Goal: Transaction & Acquisition: Purchase product/service

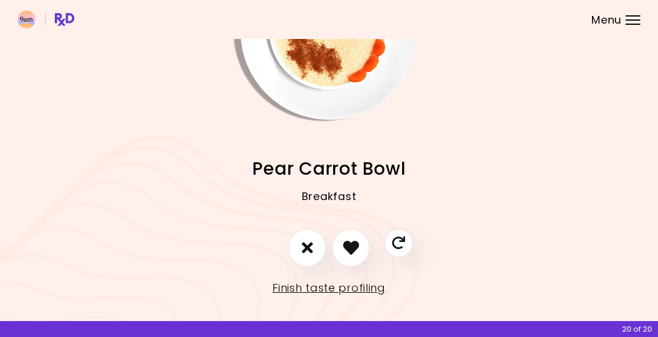
scroll to position [97, 0]
click at [307, 247] on icon "I don't like this recipe" at bounding box center [307, 248] width 11 height 16
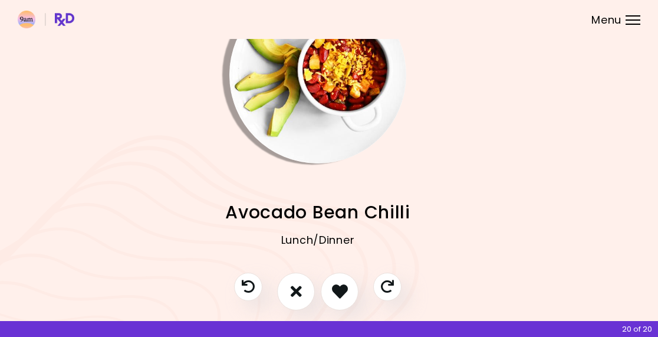
scroll to position [54, 11]
click at [300, 289] on icon "I don't like this recipe" at bounding box center [297, 291] width 12 height 18
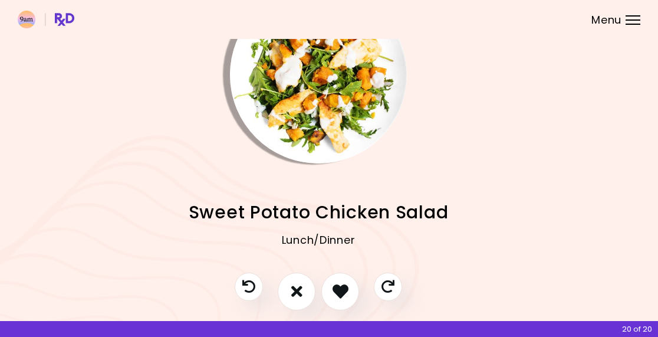
click at [300, 288] on icon "I don't like this recipe" at bounding box center [296, 291] width 11 height 16
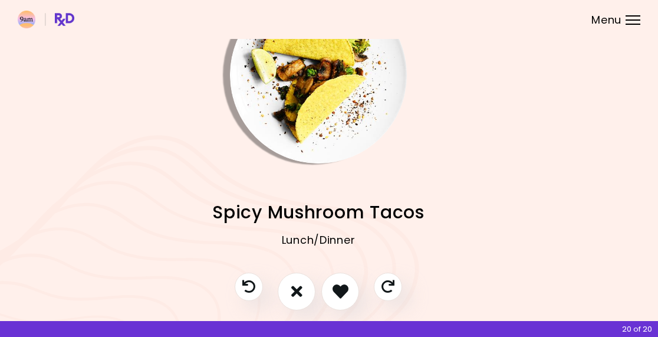
click at [298, 286] on icon "I don't like this recipe" at bounding box center [296, 291] width 11 height 16
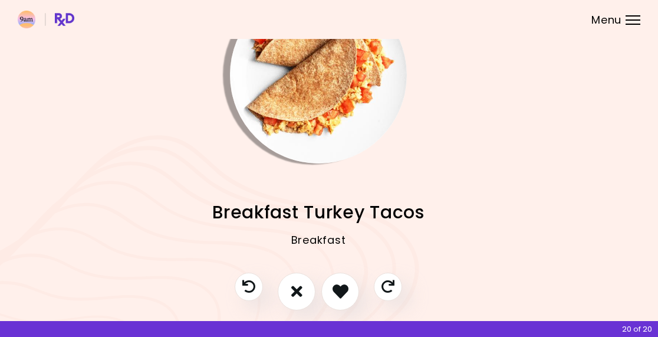
click at [304, 288] on button "I don't like this recipe" at bounding box center [297, 291] width 38 height 38
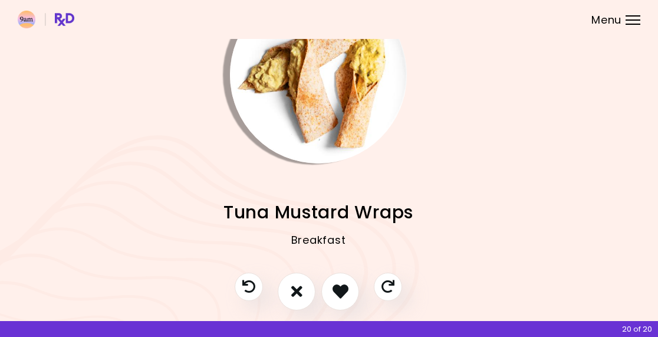
click at [297, 290] on icon "I don't like this recipe" at bounding box center [296, 291] width 11 height 16
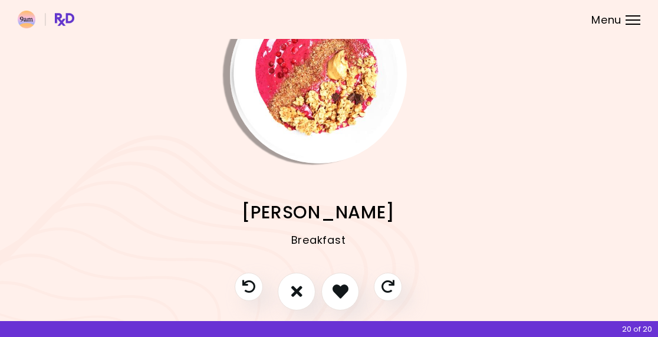
click at [303, 289] on button "I don't like this recipe" at bounding box center [297, 291] width 38 height 38
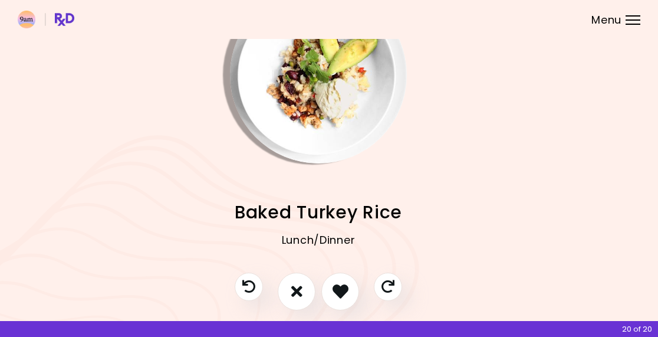
click at [300, 290] on icon "I don't like this recipe" at bounding box center [296, 291] width 11 height 16
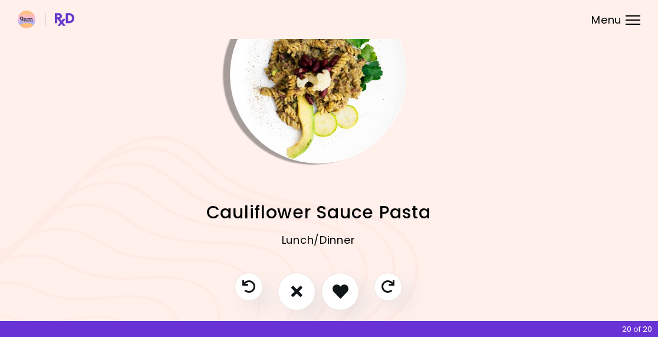
click at [294, 292] on icon "I don't like this recipe" at bounding box center [296, 291] width 11 height 16
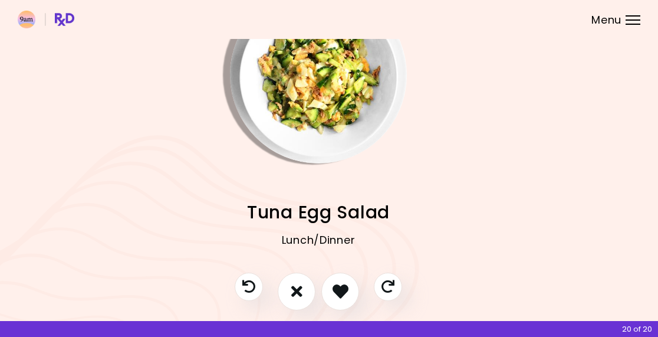
click at [295, 290] on icon "I don't like this recipe" at bounding box center [296, 291] width 11 height 16
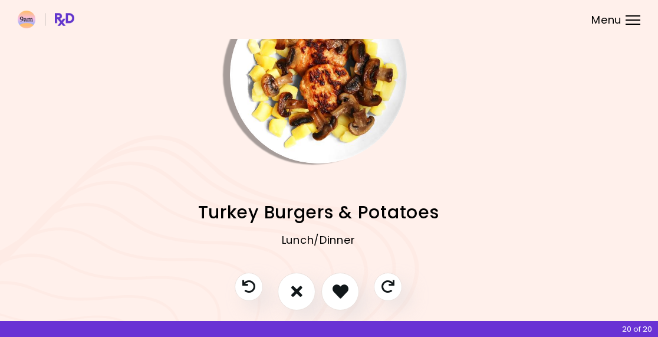
click at [341, 293] on icon "I like this recipe" at bounding box center [341, 291] width 16 height 16
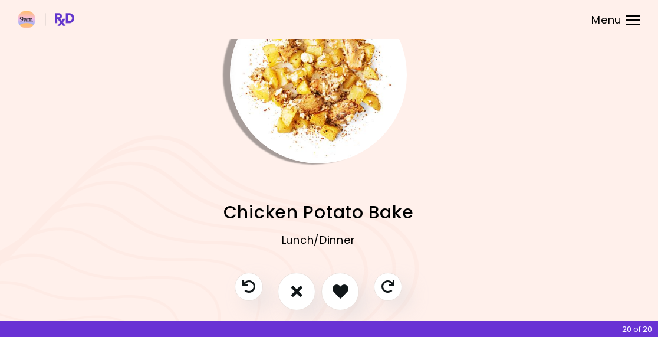
click at [341, 289] on icon "I like this recipe" at bounding box center [341, 291] width 16 height 16
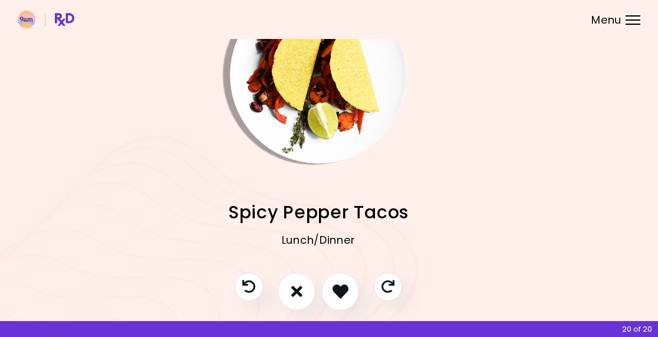
click at [298, 291] on icon "I don't like this recipe" at bounding box center [296, 291] width 11 height 16
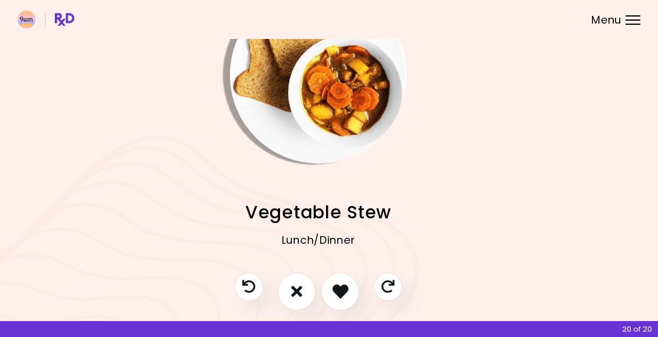
click at [344, 294] on icon "I like this recipe" at bounding box center [341, 291] width 16 height 16
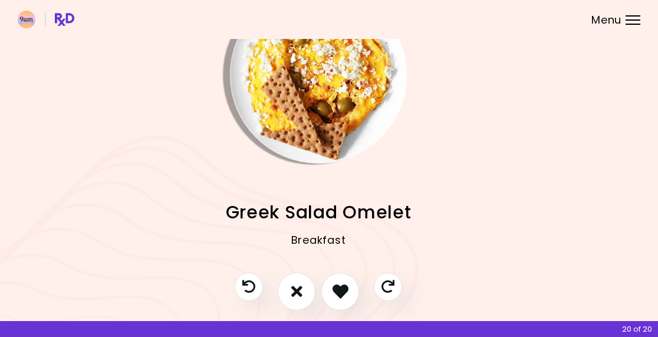
click at [301, 285] on icon "I don't like this recipe" at bounding box center [296, 291] width 11 height 16
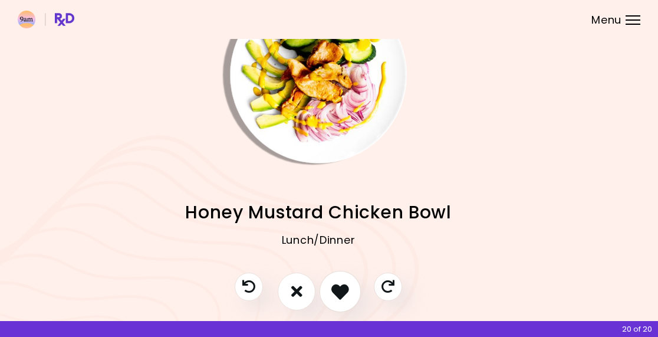
click at [343, 292] on icon "I like this recipe" at bounding box center [340, 291] width 18 height 18
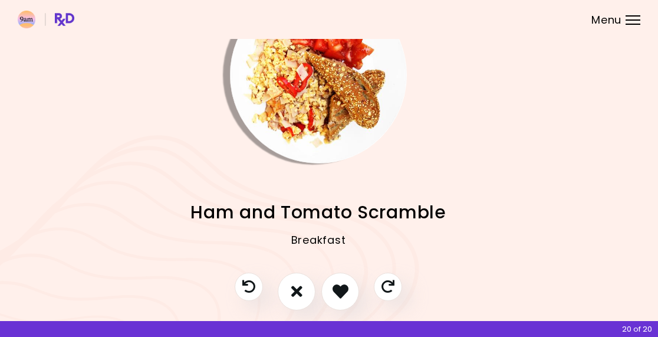
click at [343, 287] on icon "I like this recipe" at bounding box center [341, 291] width 16 height 16
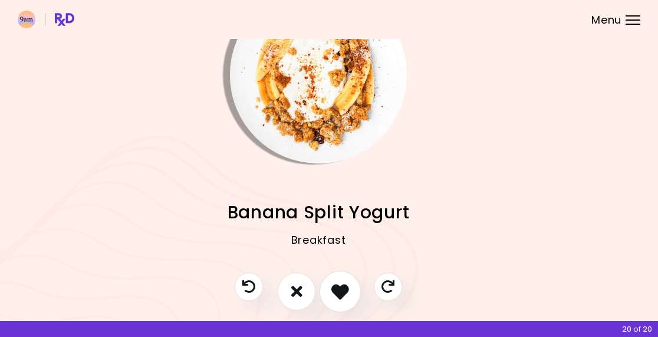
click at [337, 289] on icon "I like this recipe" at bounding box center [340, 291] width 18 height 18
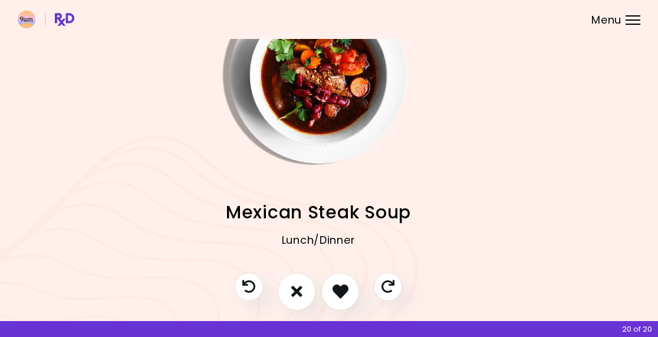
click at [343, 287] on icon "I like this recipe" at bounding box center [341, 291] width 16 height 16
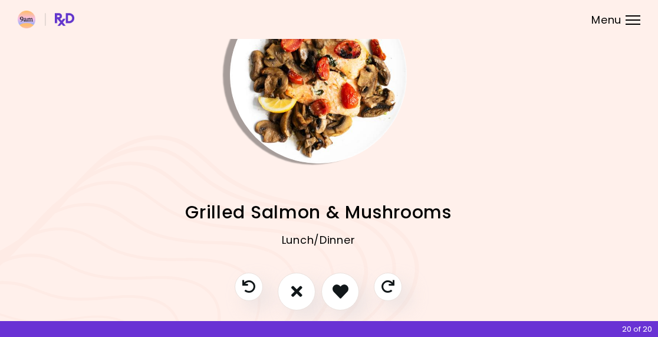
click at [341, 288] on icon "I like this recipe" at bounding box center [341, 291] width 16 height 16
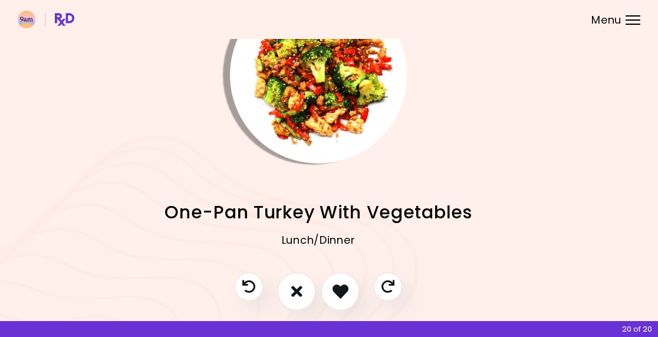
click at [343, 287] on icon "I like this recipe" at bounding box center [341, 291] width 16 height 16
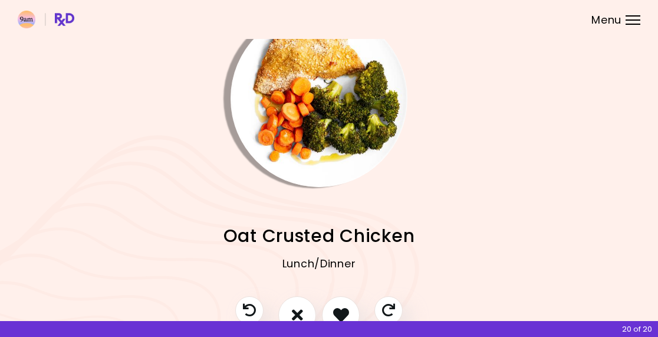
scroll to position [57, 5]
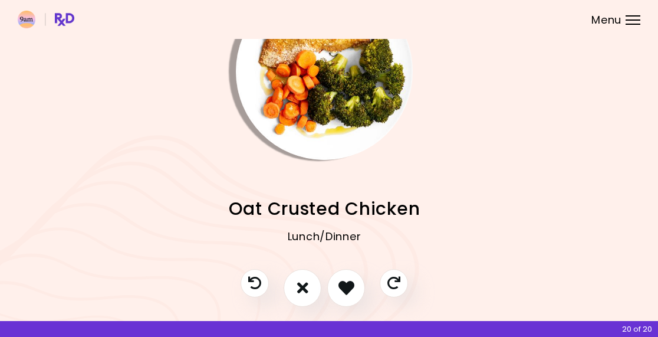
click at [349, 284] on icon "I like this recipe" at bounding box center [346, 288] width 16 height 16
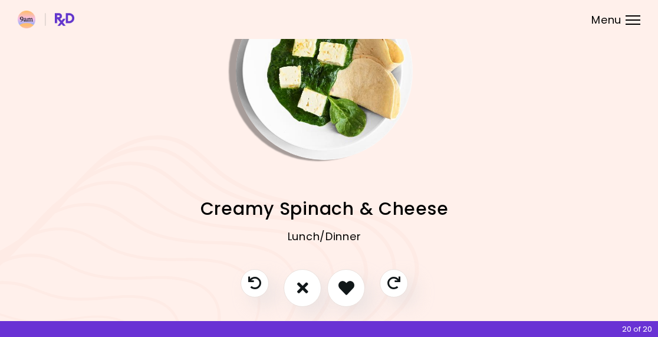
click at [347, 286] on icon "I like this recipe" at bounding box center [346, 288] width 16 height 16
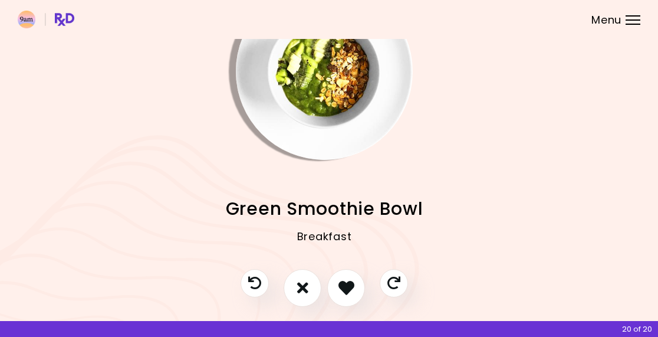
click at [307, 284] on icon "I don't like this recipe" at bounding box center [302, 288] width 11 height 16
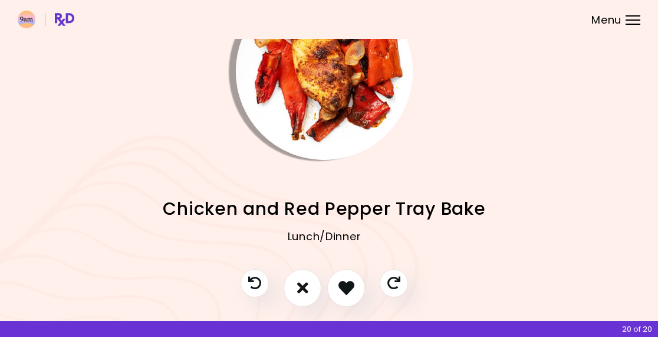
click at [357, 287] on button "I like this recipe" at bounding box center [346, 288] width 38 height 38
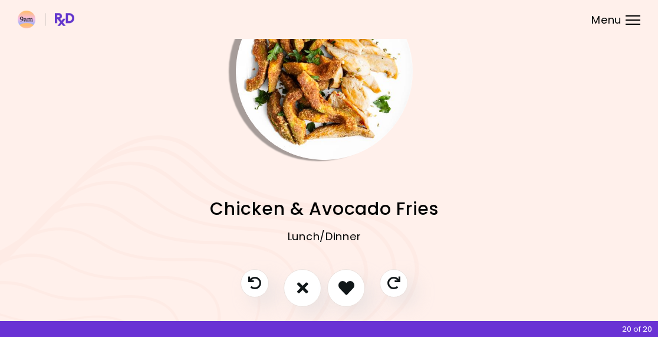
click at [350, 284] on icon "I like this recipe" at bounding box center [346, 288] width 16 height 16
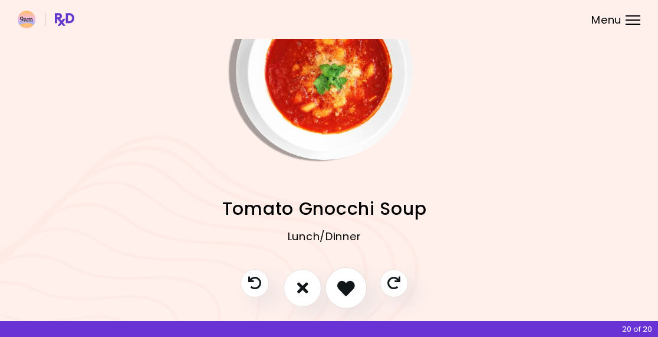
click at [351, 282] on icon "I like this recipe" at bounding box center [346, 288] width 18 height 18
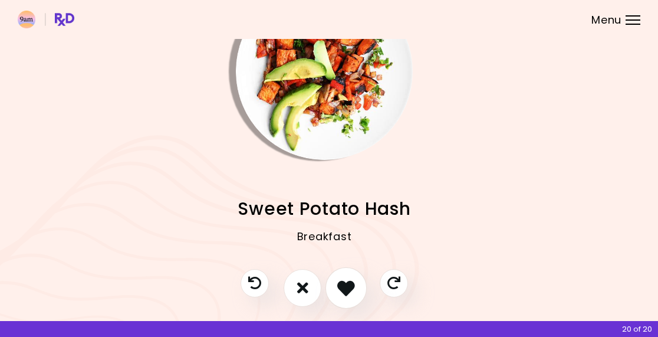
click at [351, 285] on icon "I like this recipe" at bounding box center [346, 288] width 18 height 18
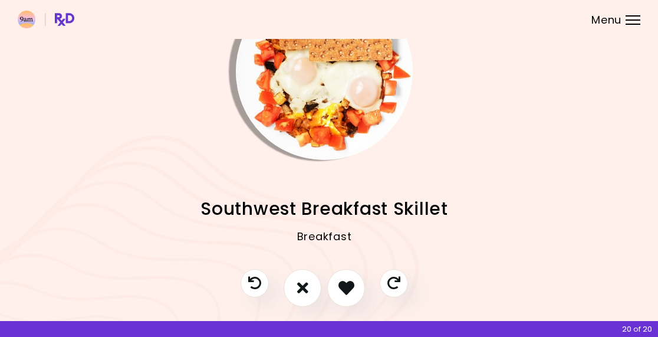
click at [354, 281] on icon "I like this recipe" at bounding box center [346, 288] width 16 height 16
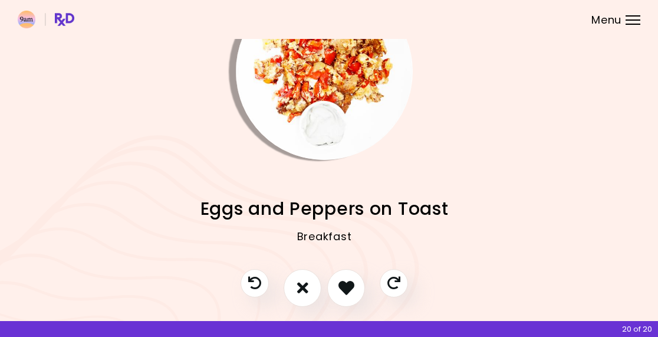
click at [347, 287] on icon "I like this recipe" at bounding box center [346, 288] width 16 height 16
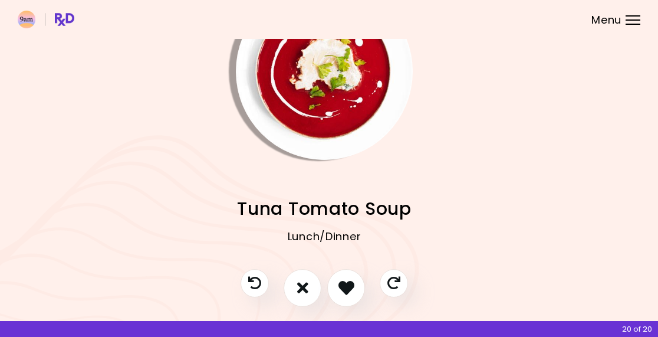
click at [305, 287] on icon "I don't like this recipe" at bounding box center [302, 288] width 11 height 16
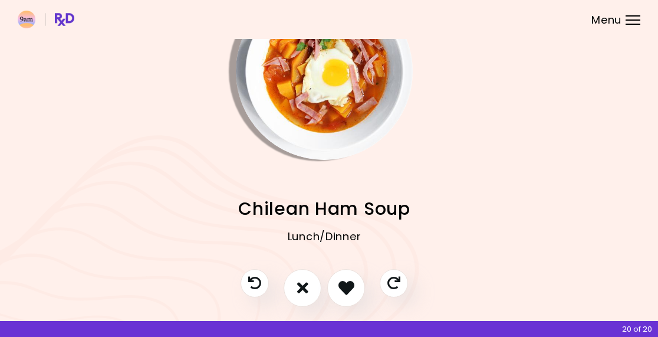
click at [311, 284] on button "I don't like this recipe" at bounding box center [303, 288] width 38 height 38
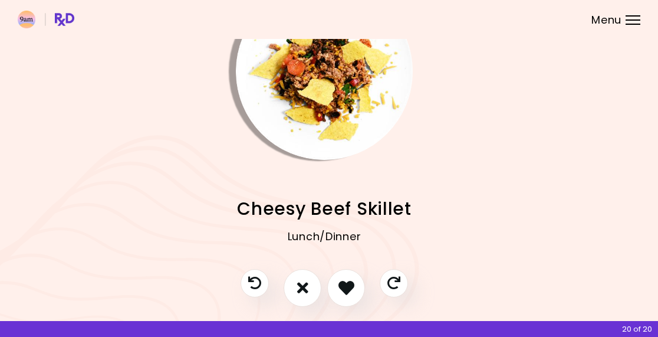
click at [351, 287] on icon "I like this recipe" at bounding box center [346, 288] width 16 height 16
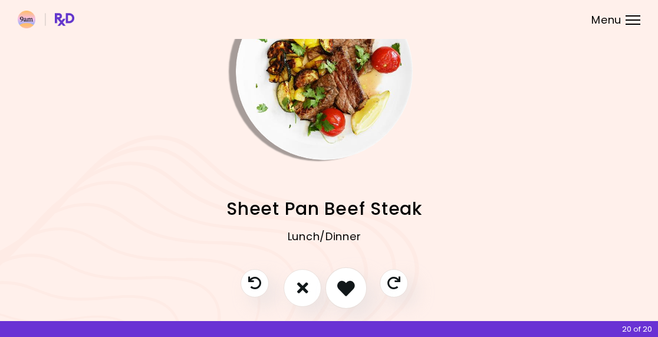
click at [354, 289] on icon "I like this recipe" at bounding box center [346, 288] width 18 height 18
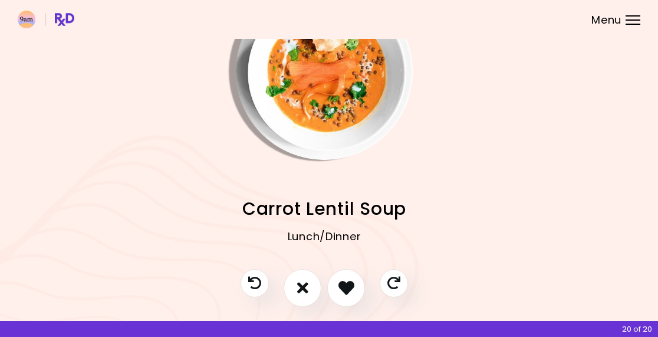
click at [306, 285] on icon "I don't like this recipe" at bounding box center [302, 288] width 11 height 16
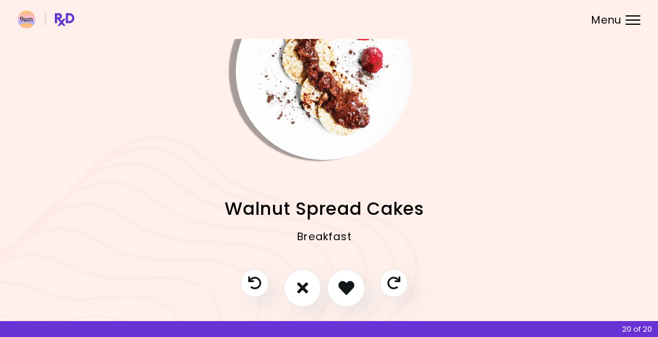
click at [304, 285] on icon "I don't like this recipe" at bounding box center [302, 288] width 11 height 16
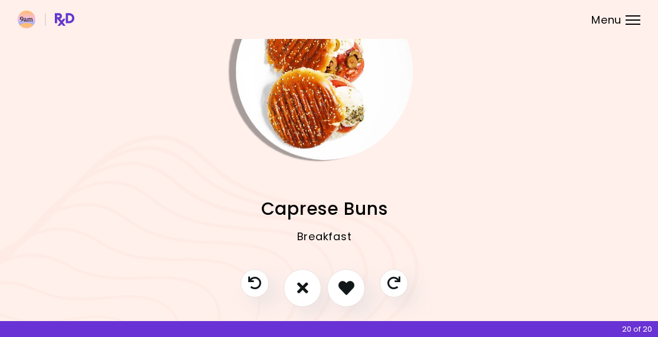
click at [350, 282] on icon "I like this recipe" at bounding box center [346, 288] width 16 height 16
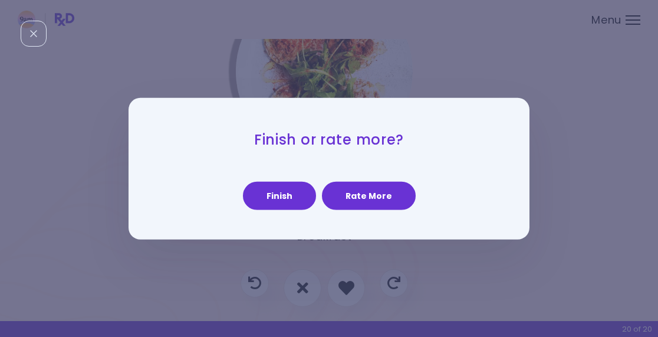
click at [390, 196] on button "Rate More" at bounding box center [369, 196] width 94 height 28
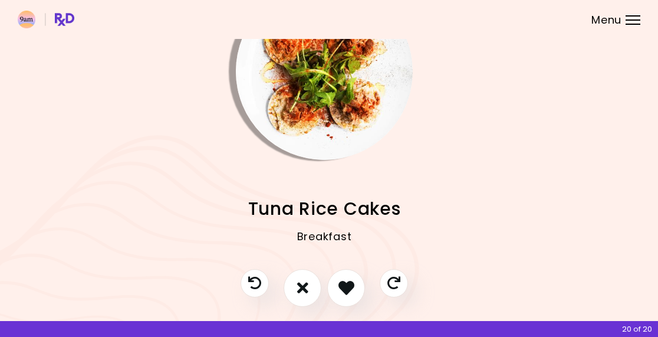
click at [305, 288] on icon "I don't like this recipe" at bounding box center [302, 288] width 11 height 16
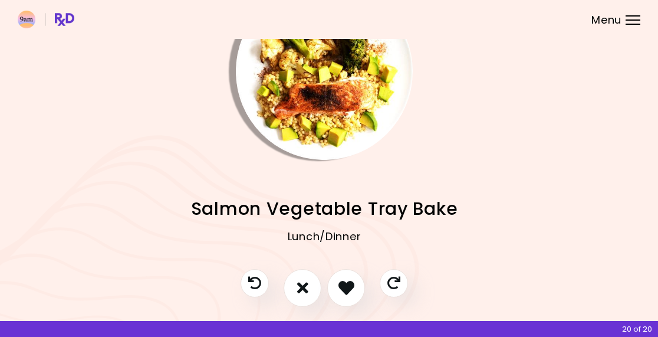
click at [308, 281] on icon "I don't like this recipe" at bounding box center [302, 288] width 11 height 16
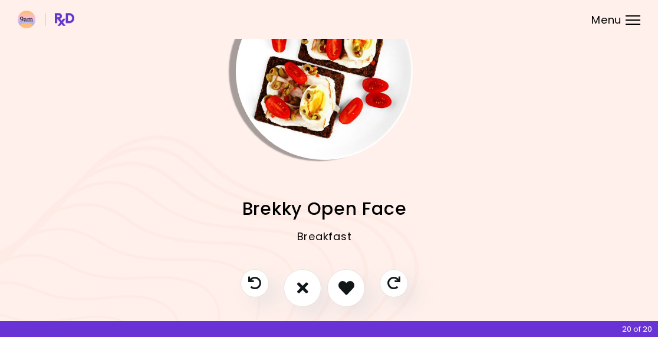
click at [305, 287] on icon "I don't like this recipe" at bounding box center [302, 288] width 11 height 16
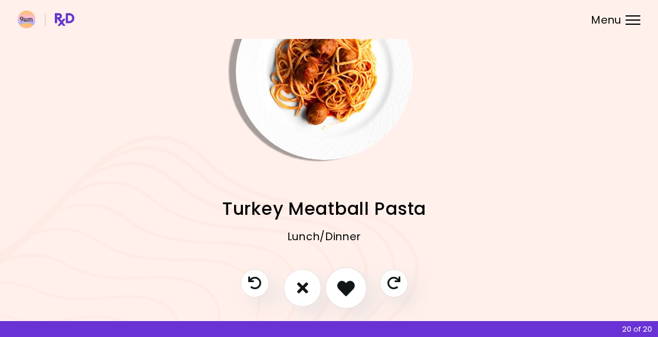
click at [348, 282] on icon "I like this recipe" at bounding box center [346, 288] width 18 height 18
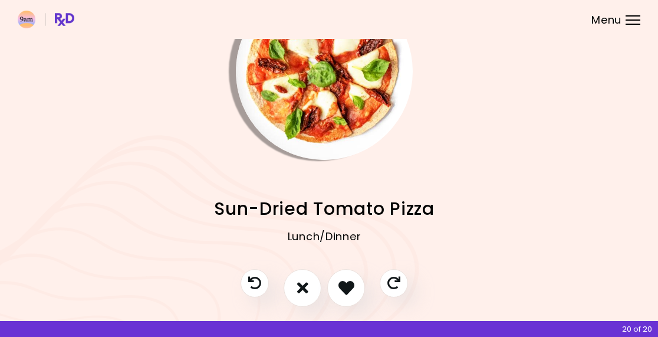
click at [351, 287] on icon "I like this recipe" at bounding box center [346, 288] width 16 height 16
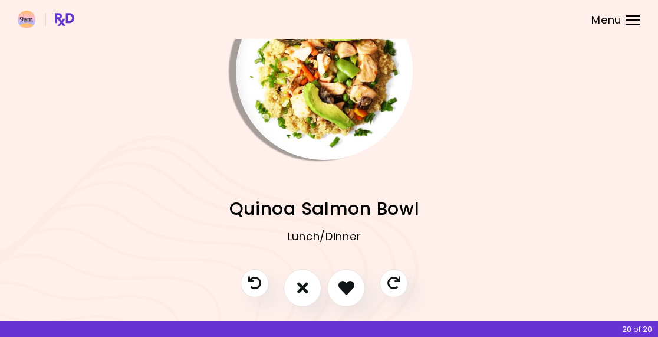
click at [348, 289] on icon "I like this recipe" at bounding box center [346, 288] width 16 height 16
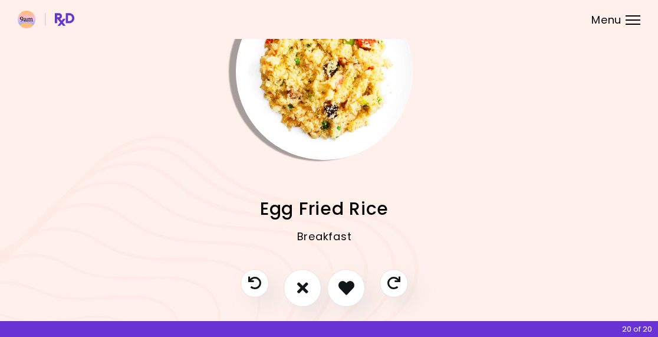
click at [350, 287] on icon "I like this recipe" at bounding box center [346, 288] width 16 height 16
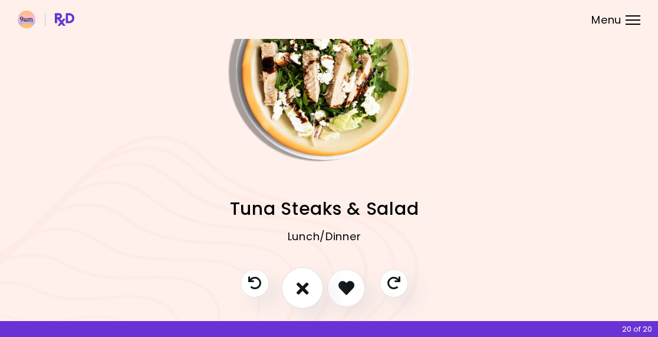
click at [312, 288] on button "I don't like this recipe" at bounding box center [302, 287] width 41 height 41
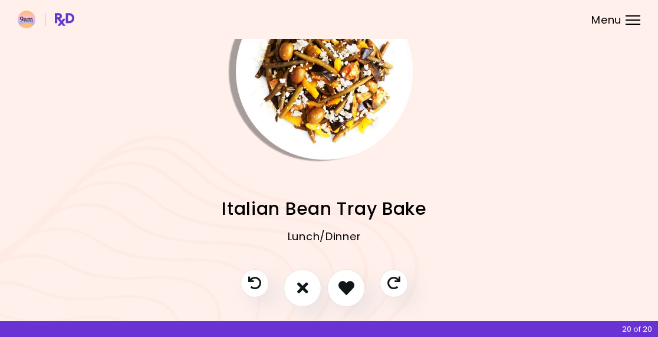
click at [311, 285] on button "I don't like this recipe" at bounding box center [303, 288] width 38 height 38
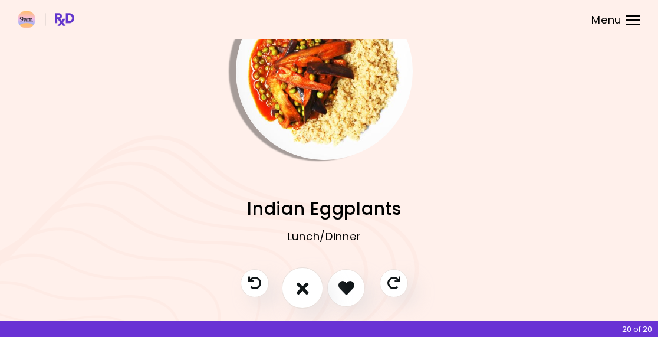
click at [309, 290] on button "I don't like this recipe" at bounding box center [302, 287] width 41 height 41
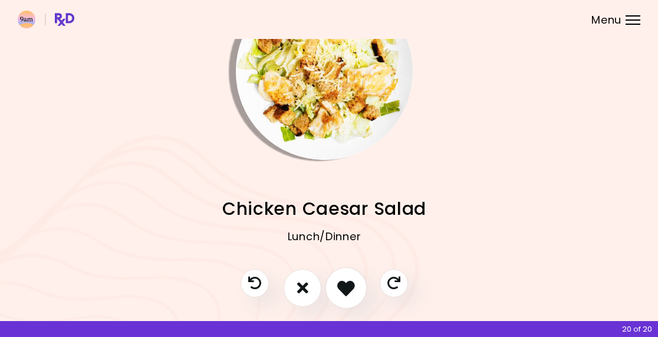
click at [350, 286] on icon "I like this recipe" at bounding box center [346, 288] width 18 height 18
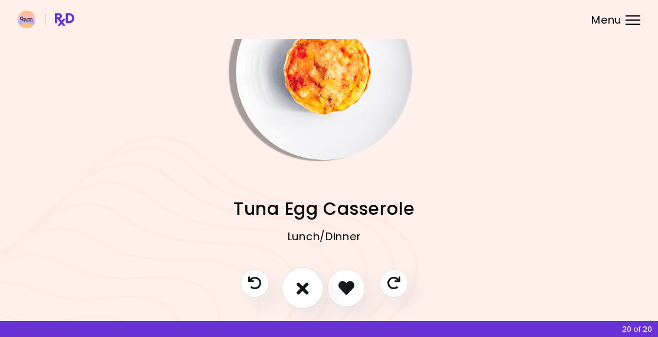
click at [310, 286] on button "I don't like this recipe" at bounding box center [302, 287] width 41 height 41
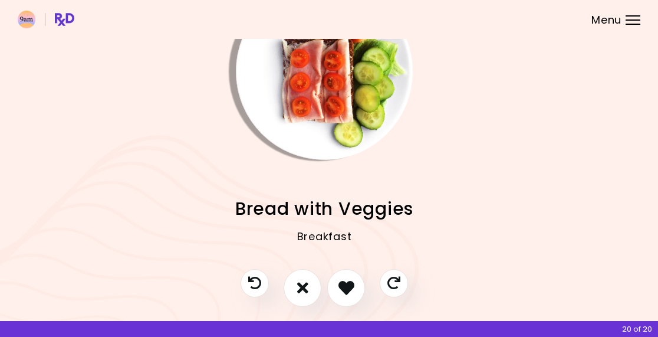
click at [305, 285] on icon "I don't like this recipe" at bounding box center [302, 288] width 11 height 16
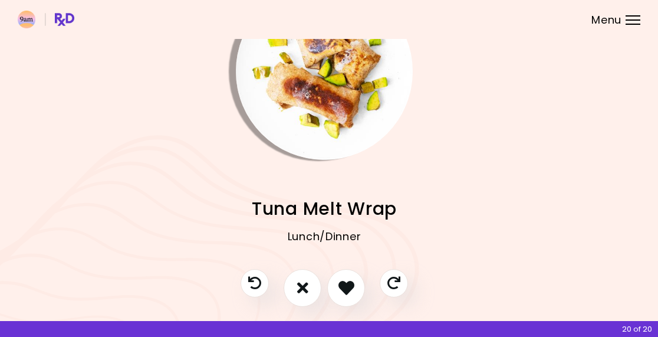
click at [350, 290] on icon "I like this recipe" at bounding box center [346, 288] width 16 height 16
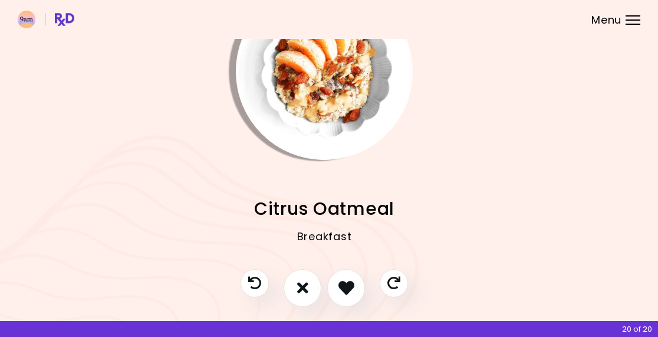
click at [304, 289] on icon "I don't like this recipe" at bounding box center [302, 288] width 11 height 16
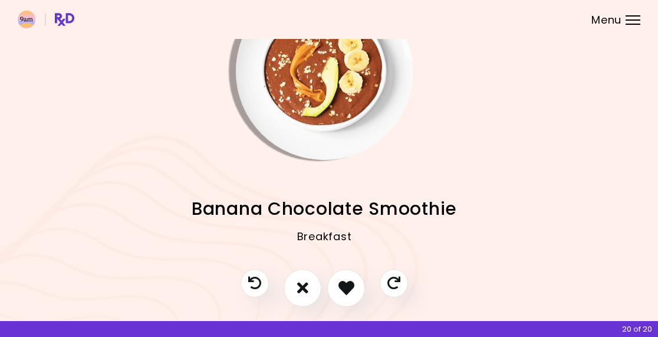
click at [349, 281] on icon "I like this recipe" at bounding box center [346, 288] width 16 height 16
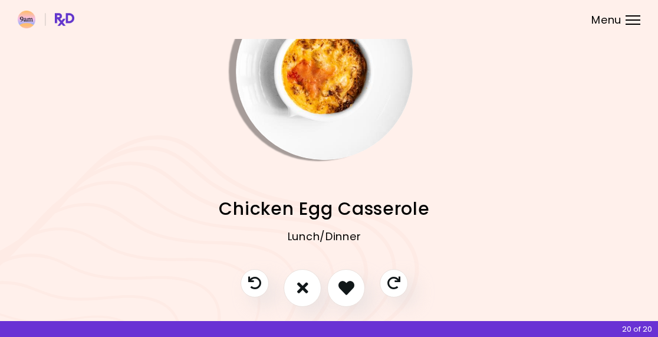
click at [351, 282] on icon "I like this recipe" at bounding box center [346, 288] width 16 height 16
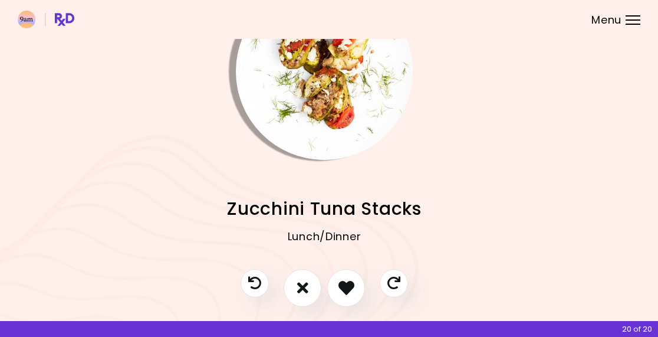
click at [303, 287] on icon "I don't like this recipe" at bounding box center [302, 288] width 11 height 16
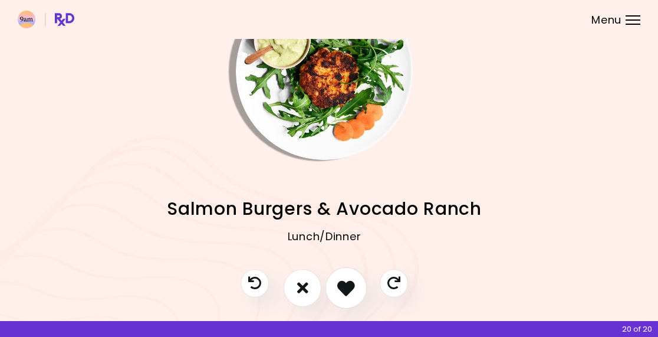
click at [350, 285] on icon "I like this recipe" at bounding box center [346, 288] width 18 height 18
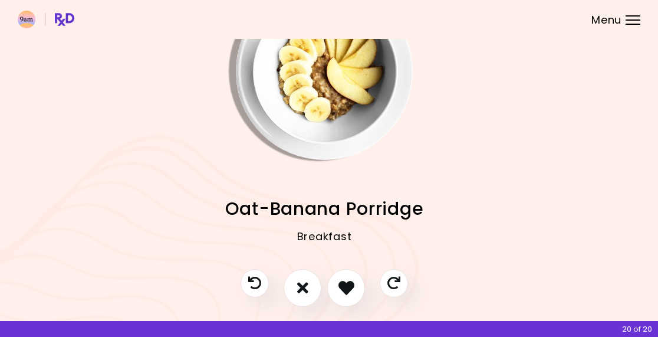
click at [351, 290] on icon "I like this recipe" at bounding box center [346, 288] width 16 height 16
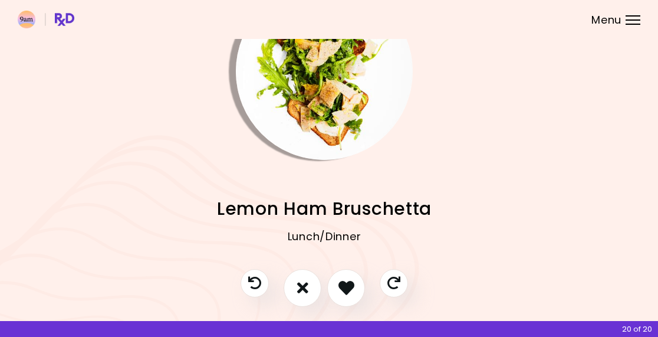
click at [300, 281] on icon "I don't like this recipe" at bounding box center [302, 288] width 11 height 16
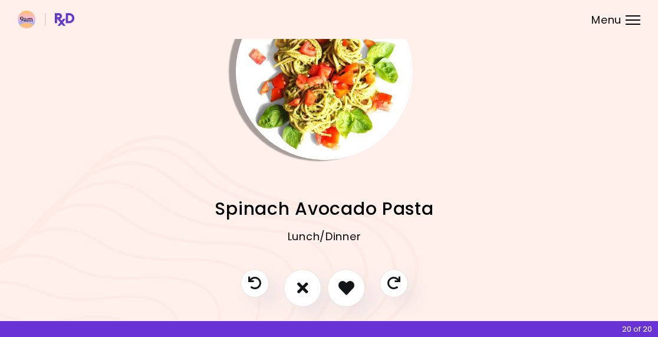
click at [307, 283] on icon "I don't like this recipe" at bounding box center [302, 288] width 11 height 16
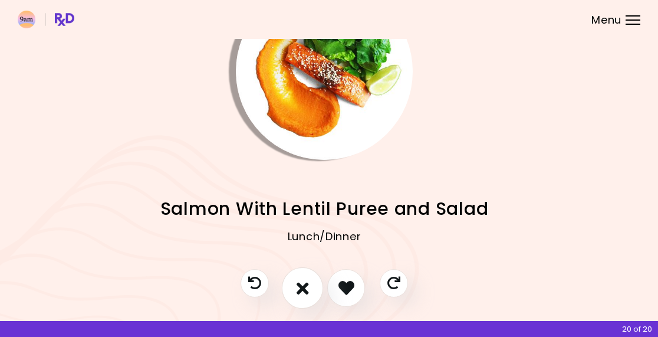
click at [305, 281] on icon "I don't like this recipe" at bounding box center [303, 288] width 12 height 18
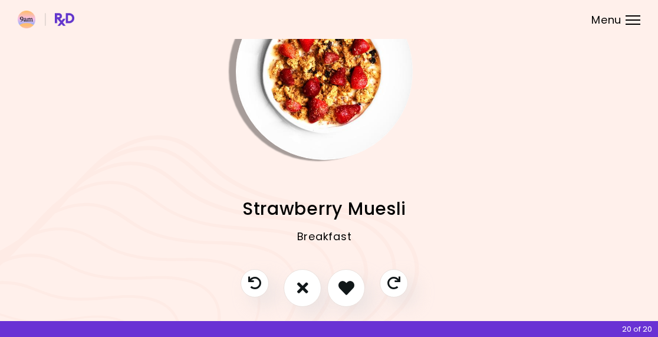
click at [343, 289] on icon "I like this recipe" at bounding box center [346, 288] width 16 height 16
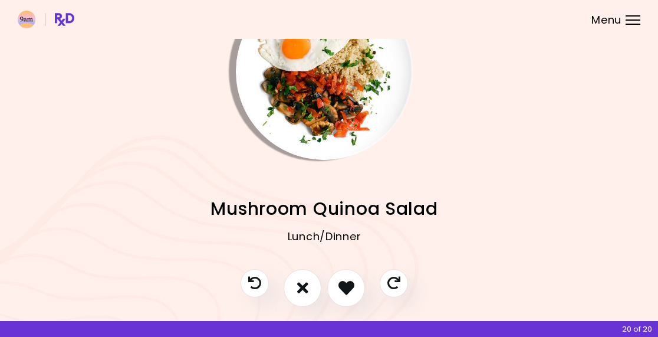
click at [348, 288] on icon "I like this recipe" at bounding box center [346, 288] width 16 height 16
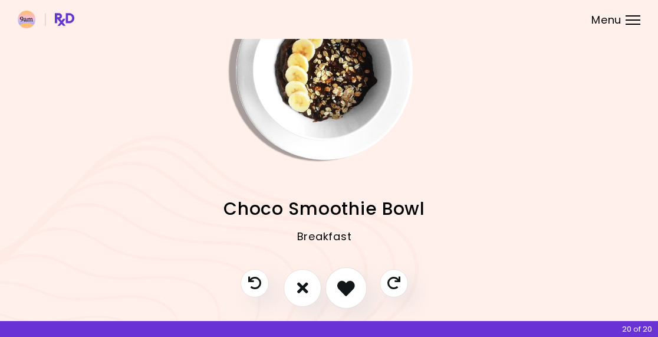
click at [350, 285] on icon "I like this recipe" at bounding box center [346, 288] width 18 height 18
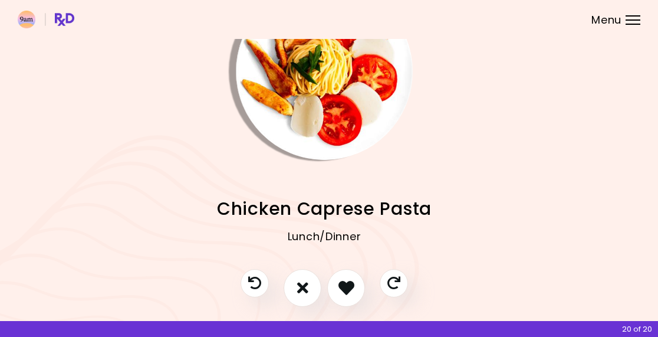
click at [345, 292] on icon "I like this recipe" at bounding box center [346, 288] width 16 height 16
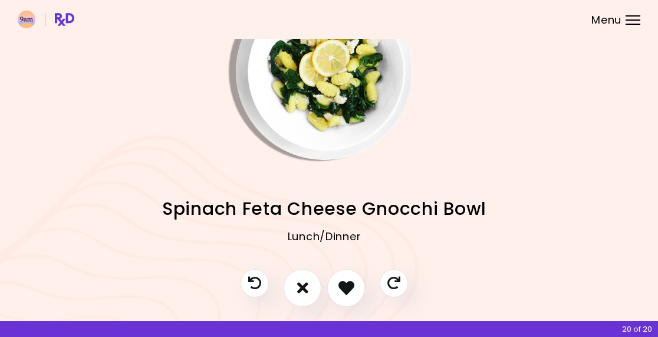
click at [344, 284] on icon "I like this recipe" at bounding box center [346, 288] width 16 height 16
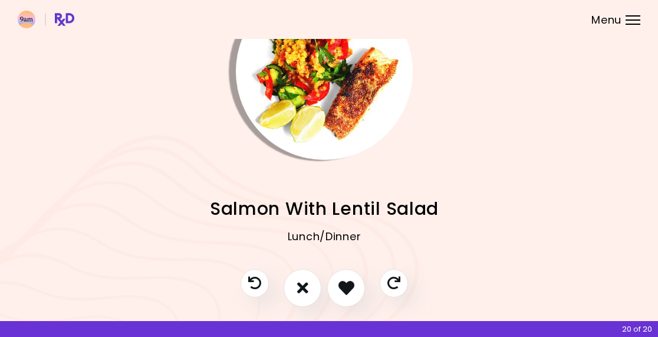
click at [346, 288] on icon "I like this recipe" at bounding box center [346, 288] width 16 height 16
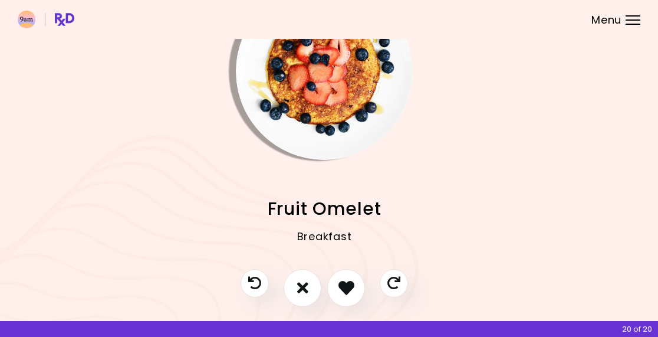
click at [345, 285] on icon "I like this recipe" at bounding box center [346, 288] width 16 height 16
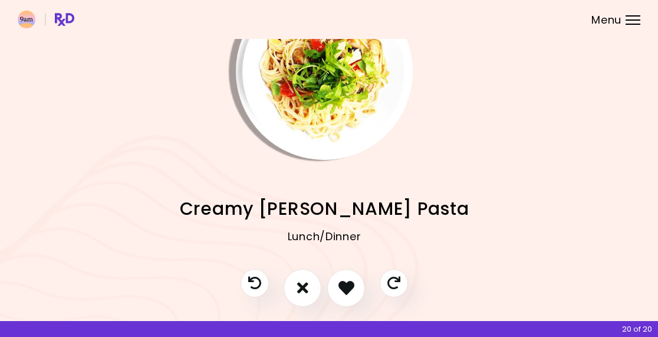
click at [341, 285] on icon "I like this recipe" at bounding box center [346, 288] width 16 height 16
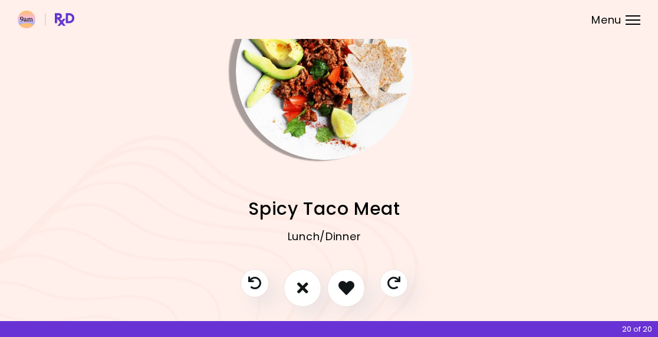
click at [311, 284] on button "I don't like this recipe" at bounding box center [303, 288] width 38 height 38
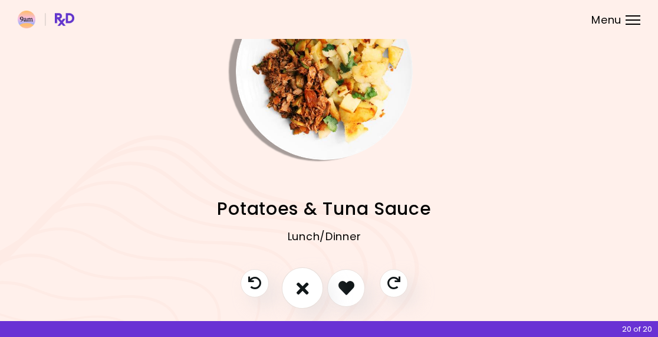
click at [301, 288] on icon "I don't like this recipe" at bounding box center [303, 288] width 12 height 18
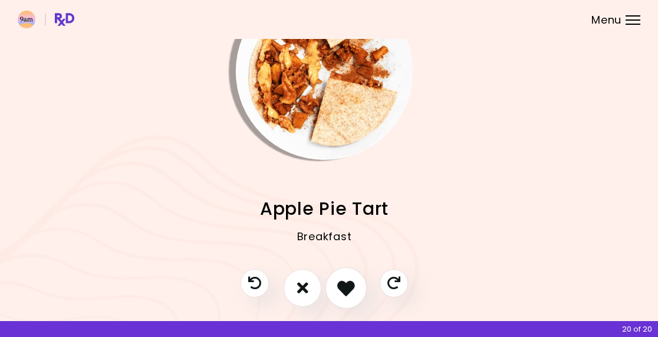
click at [355, 291] on button "I like this recipe" at bounding box center [346, 287] width 41 height 41
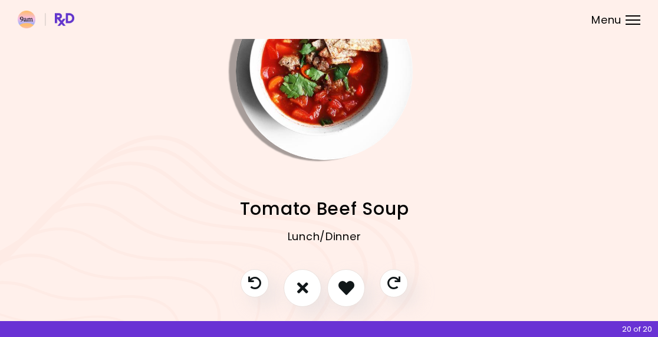
click at [357, 285] on button "I like this recipe" at bounding box center [346, 288] width 38 height 38
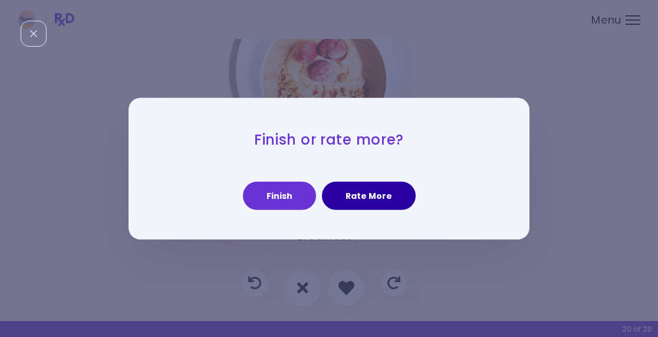
click at [380, 198] on button "Rate More" at bounding box center [369, 196] width 94 height 28
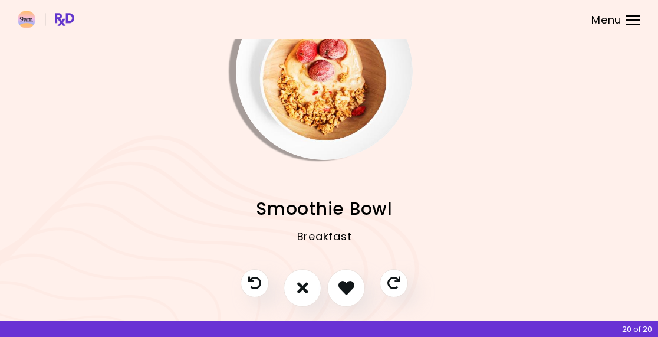
click at [353, 283] on icon "I like this recipe" at bounding box center [346, 288] width 16 height 16
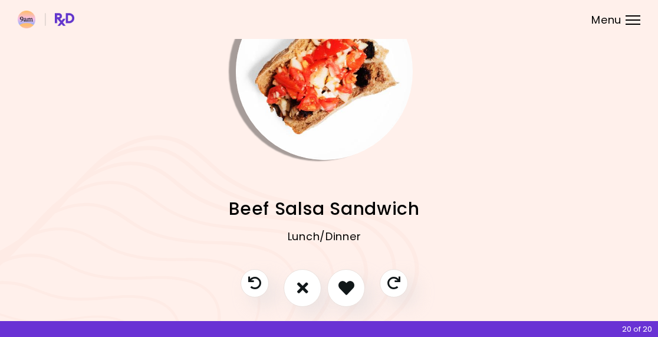
click at [307, 288] on icon "I don't like this recipe" at bounding box center [302, 288] width 11 height 16
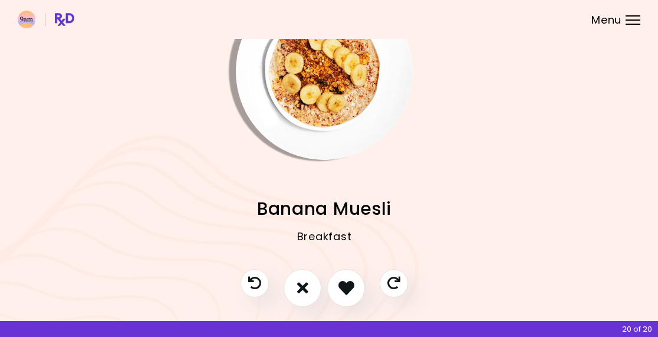
click at [353, 287] on icon "I like this recipe" at bounding box center [346, 288] width 16 height 16
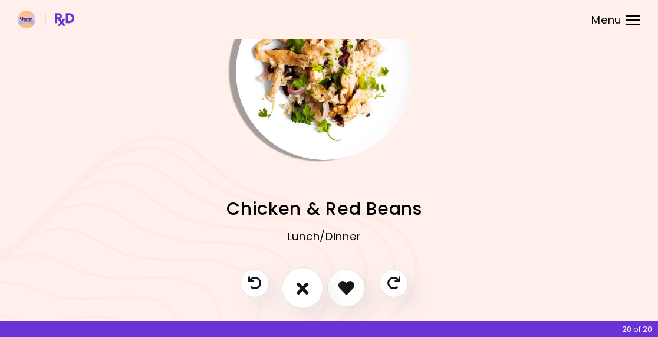
click at [304, 288] on icon "I don't like this recipe" at bounding box center [303, 288] width 12 height 18
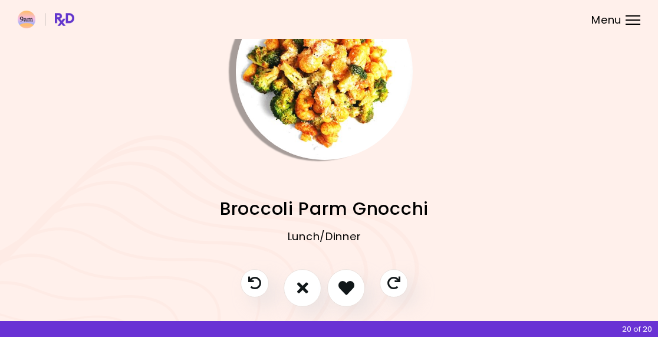
click at [347, 287] on icon "I like this recipe" at bounding box center [346, 288] width 16 height 16
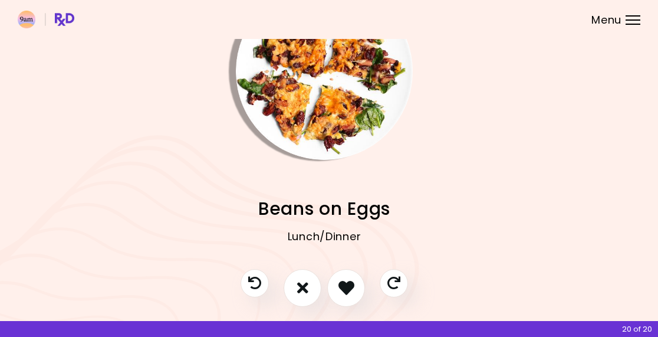
click at [298, 287] on icon "I don't like this recipe" at bounding box center [302, 288] width 11 height 16
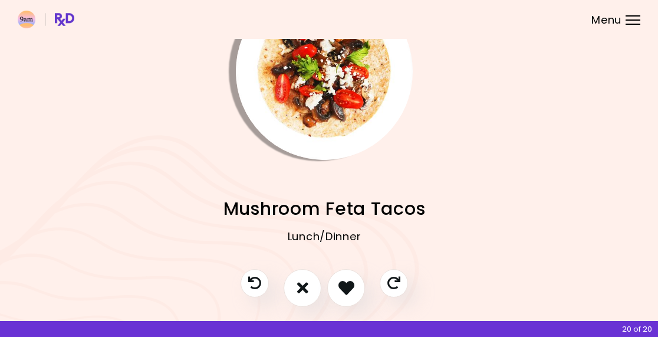
click at [348, 285] on icon "I like this recipe" at bounding box center [346, 288] width 16 height 16
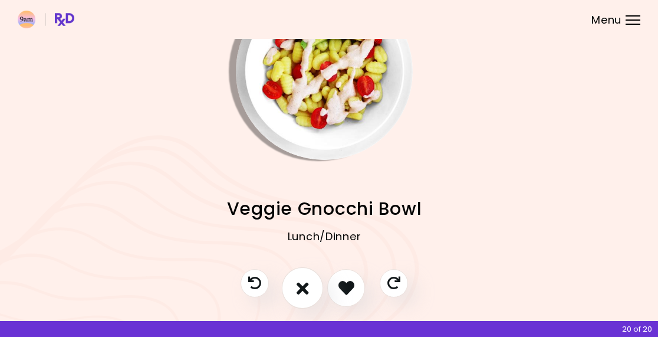
click at [305, 289] on icon "I don't like this recipe" at bounding box center [303, 288] width 12 height 18
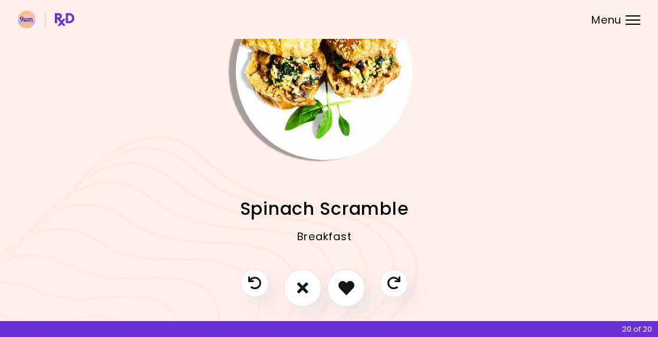
click at [348, 285] on icon "I like this recipe" at bounding box center [346, 288] width 16 height 16
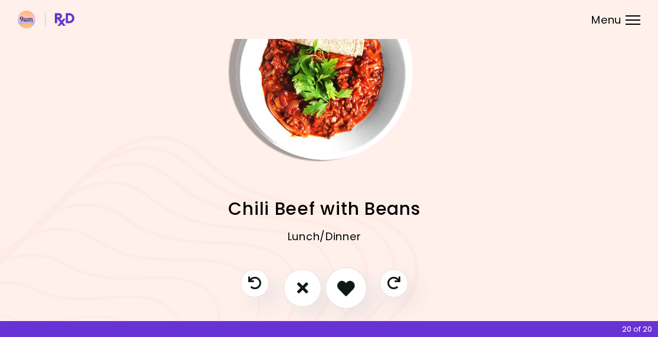
click at [346, 285] on icon "I like this recipe" at bounding box center [346, 288] width 18 height 18
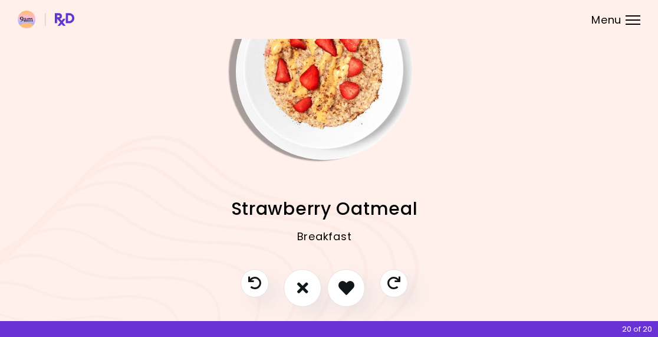
click at [346, 290] on icon "I like this recipe" at bounding box center [346, 288] width 16 height 16
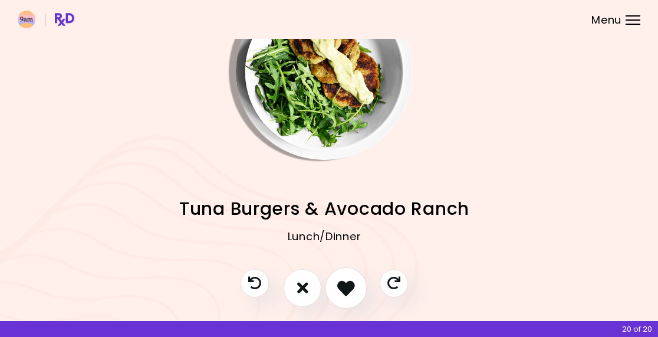
click at [350, 297] on button "I like this recipe" at bounding box center [346, 287] width 41 height 41
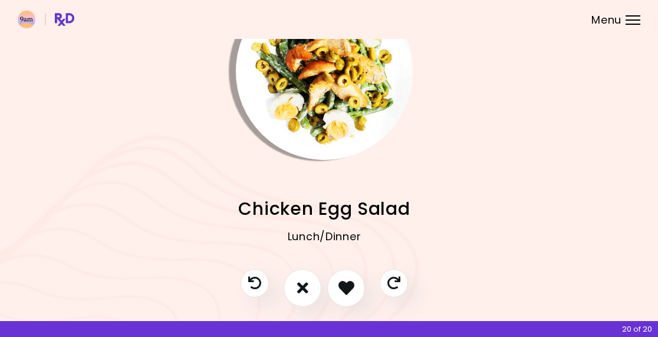
click at [309, 283] on button "I don't like this recipe" at bounding box center [303, 288] width 38 height 38
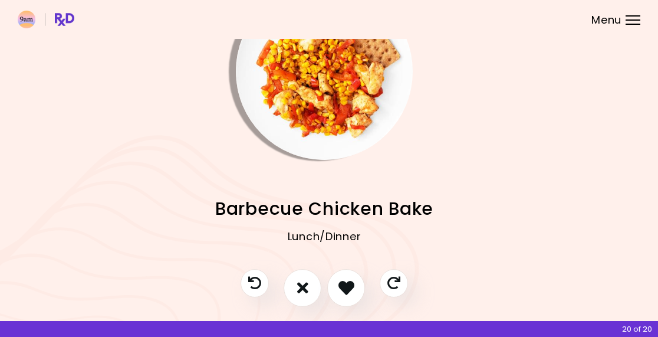
click at [351, 291] on icon "I like this recipe" at bounding box center [346, 288] width 16 height 16
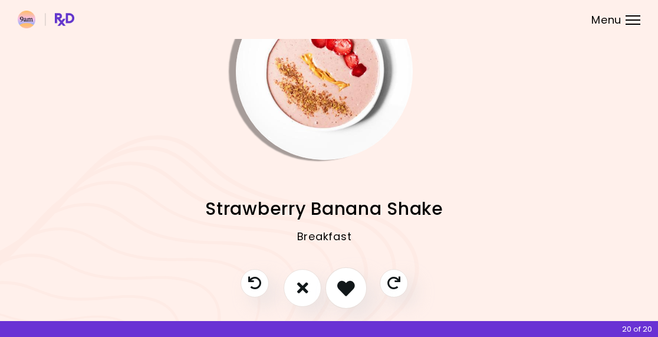
click at [346, 290] on icon "I like this recipe" at bounding box center [346, 288] width 18 height 18
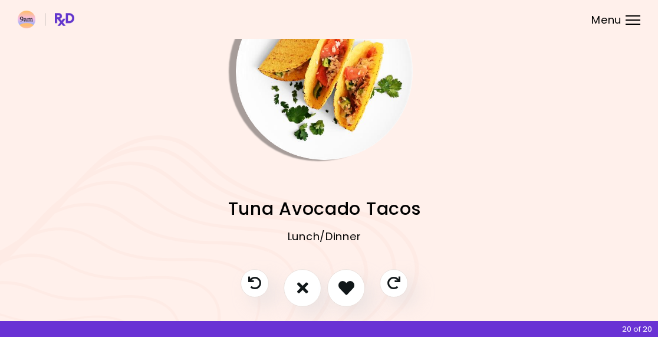
click at [302, 287] on icon "I don't like this recipe" at bounding box center [302, 288] width 11 height 16
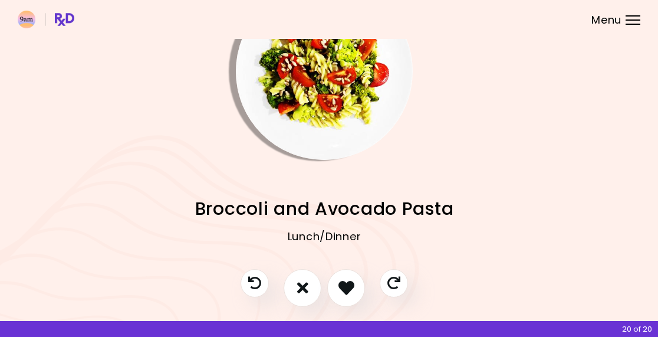
click at [350, 293] on icon "I like this recipe" at bounding box center [346, 288] width 16 height 16
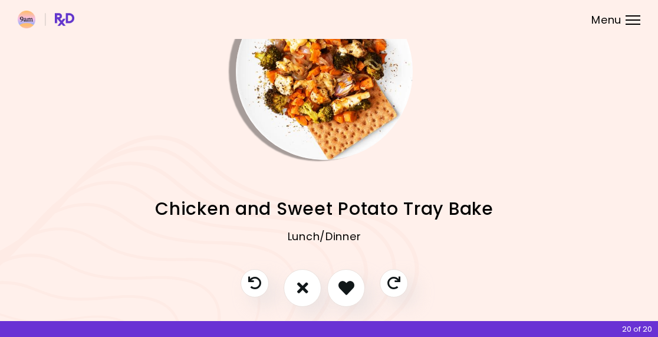
click at [346, 285] on icon "I like this recipe" at bounding box center [346, 288] width 16 height 16
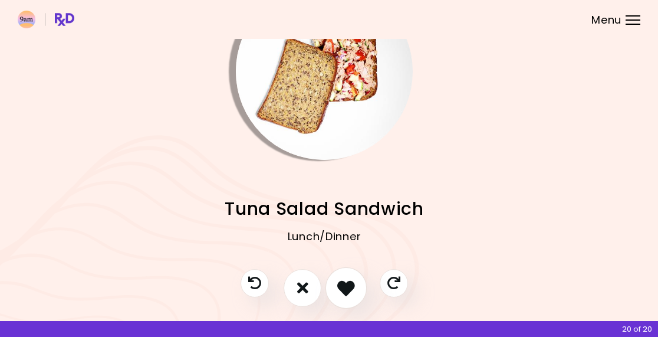
click at [348, 289] on icon "I like this recipe" at bounding box center [346, 288] width 18 height 18
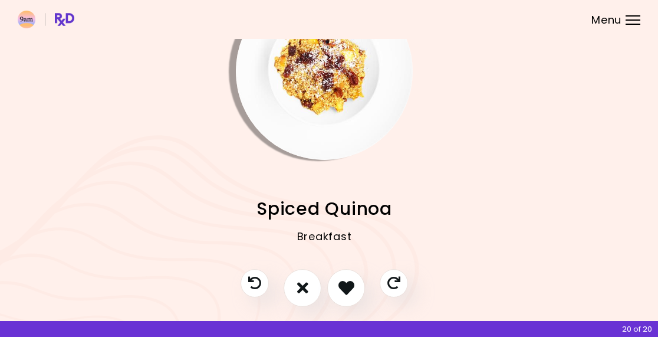
click at [305, 280] on icon "I don't like this recipe" at bounding box center [302, 288] width 11 height 16
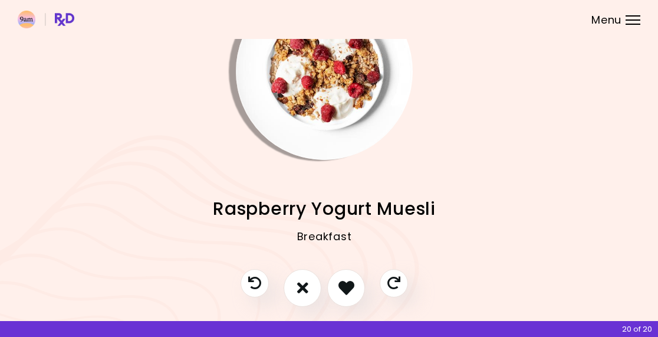
click at [351, 284] on icon "I like this recipe" at bounding box center [346, 288] width 16 height 16
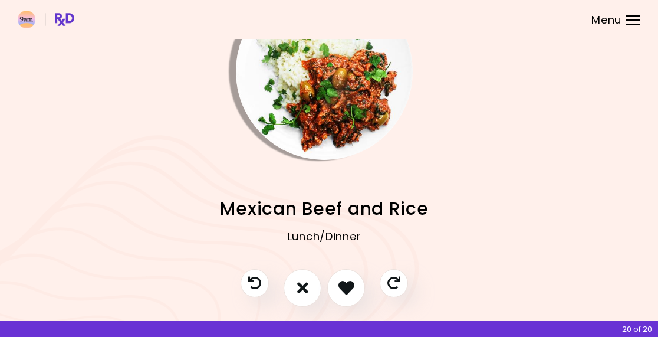
click at [348, 292] on icon "I like this recipe" at bounding box center [346, 288] width 16 height 16
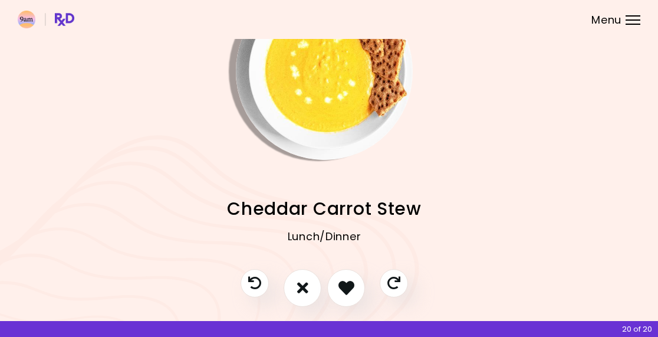
click at [307, 284] on icon "I don't like this recipe" at bounding box center [302, 288] width 11 height 16
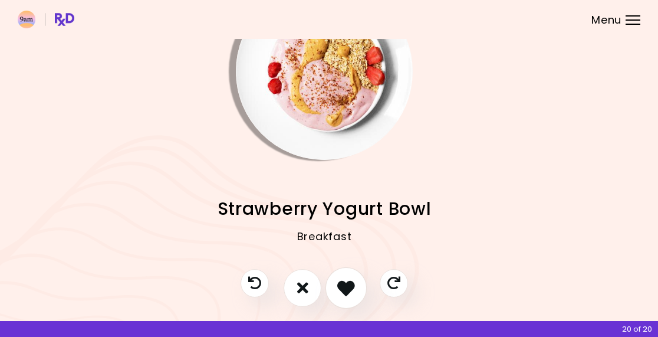
click at [348, 290] on icon "I like this recipe" at bounding box center [346, 288] width 18 height 18
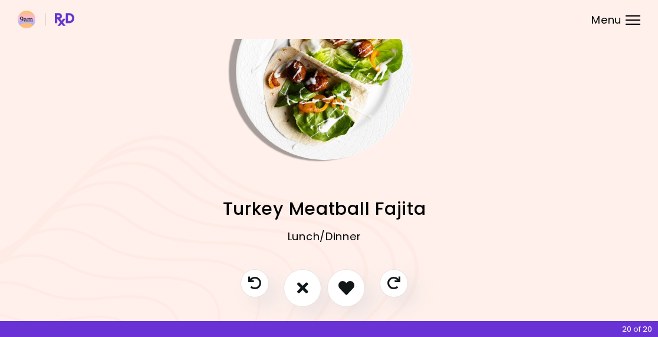
click at [348, 285] on icon "I like this recipe" at bounding box center [346, 288] width 16 height 16
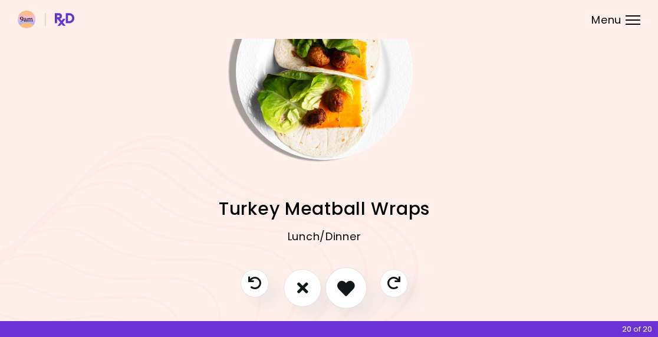
click at [346, 288] on icon "I like this recipe" at bounding box center [346, 288] width 18 height 18
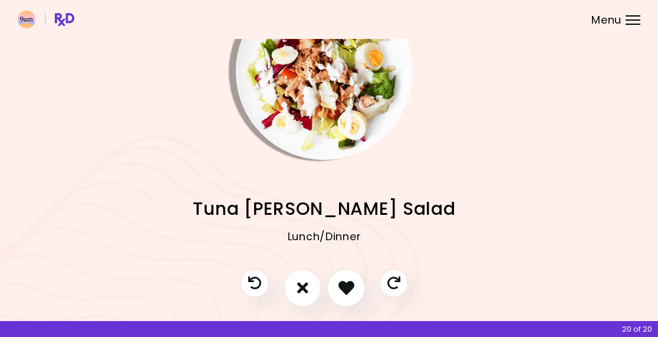
click at [347, 290] on icon "I like this recipe" at bounding box center [346, 288] width 16 height 16
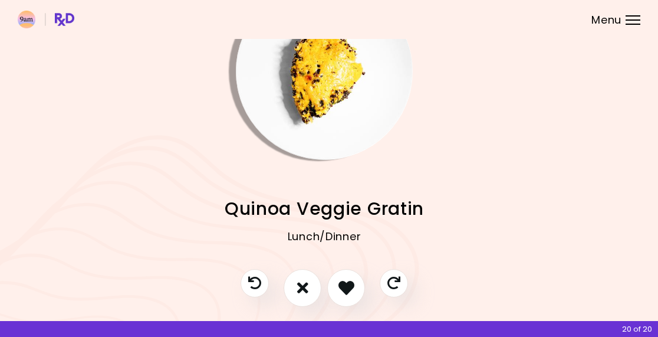
click at [309, 287] on button "I don't like this recipe" at bounding box center [303, 288] width 38 height 38
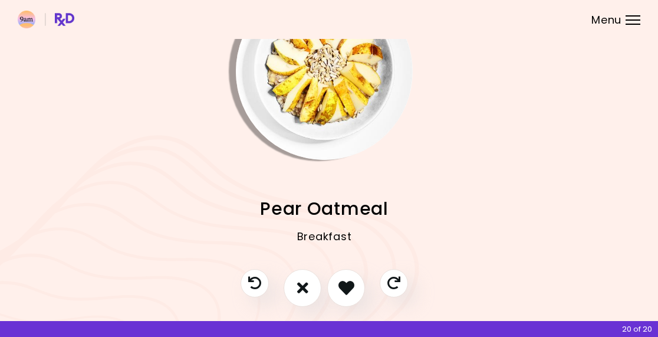
click at [309, 282] on button "I don't like this recipe" at bounding box center [303, 288] width 38 height 38
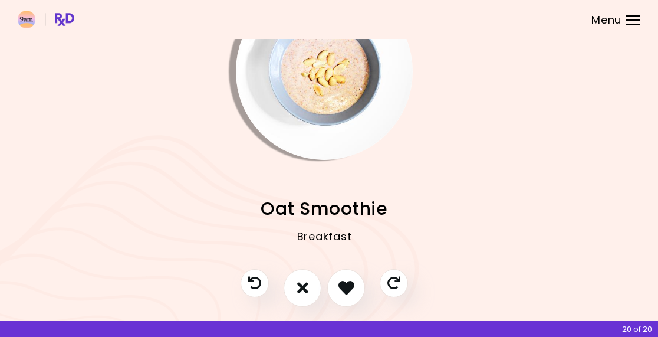
click at [348, 291] on icon "I like this recipe" at bounding box center [346, 288] width 16 height 16
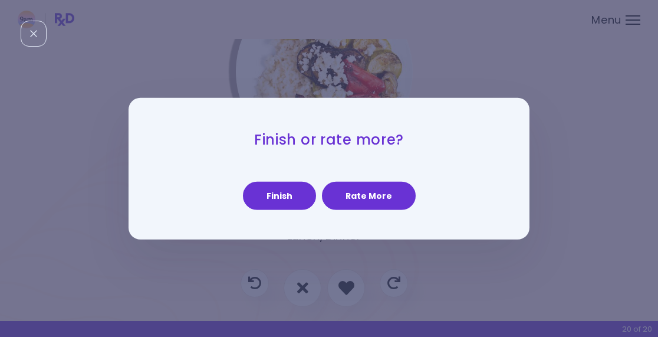
click at [290, 192] on button "Finish" at bounding box center [279, 196] width 73 height 28
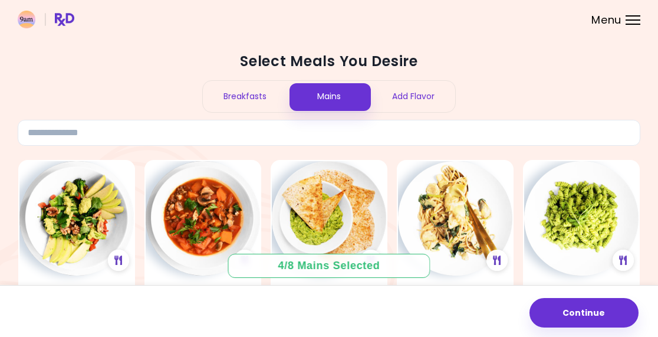
click at [264, 86] on div "Breakfasts" at bounding box center [245, 96] width 84 height 31
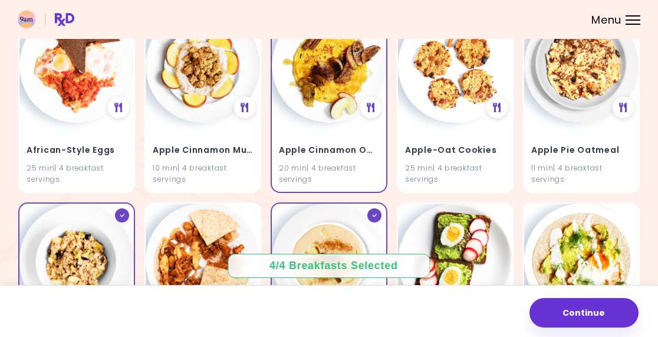
scroll to position [145, 0]
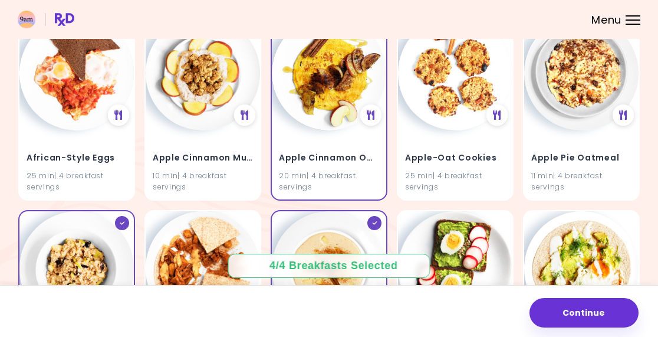
click at [324, 152] on h4 "Apple Cinnamon Omelet" at bounding box center [329, 158] width 100 height 19
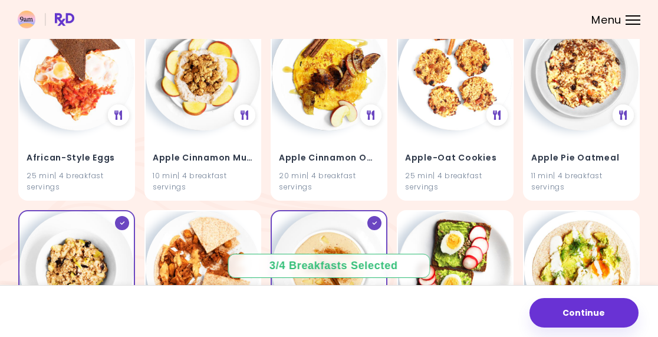
click at [331, 126] on img at bounding box center [329, 73] width 114 height 114
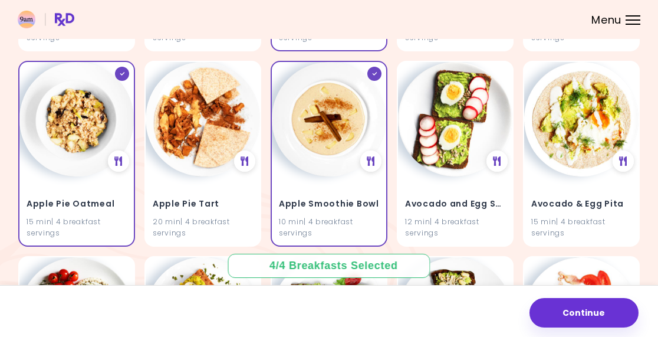
scroll to position [295, 0]
click at [354, 197] on h4 "Apple Smoothie Bowl" at bounding box center [329, 203] width 100 height 19
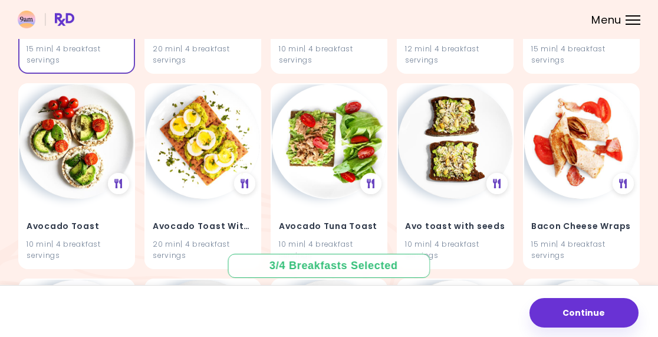
scroll to position [468, 0]
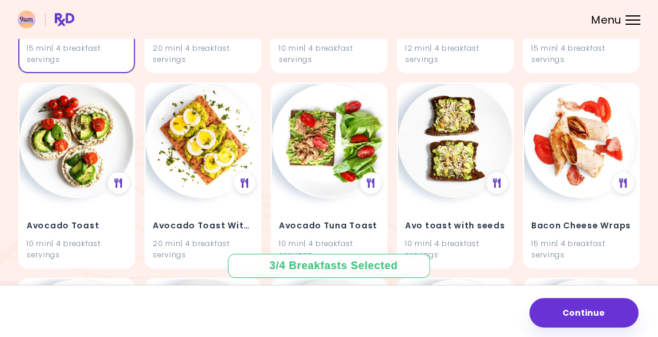
click at [593, 159] on img at bounding box center [581, 141] width 114 height 114
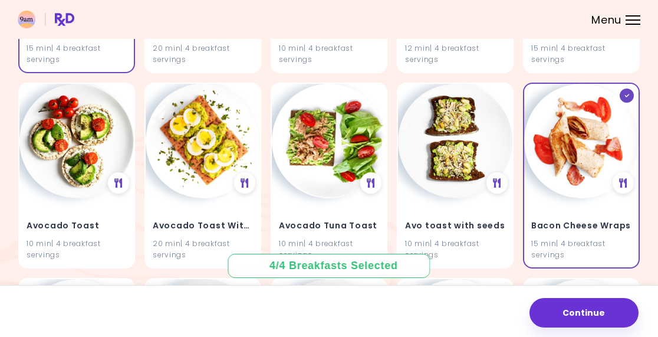
click at [586, 195] on img at bounding box center [581, 141] width 114 height 114
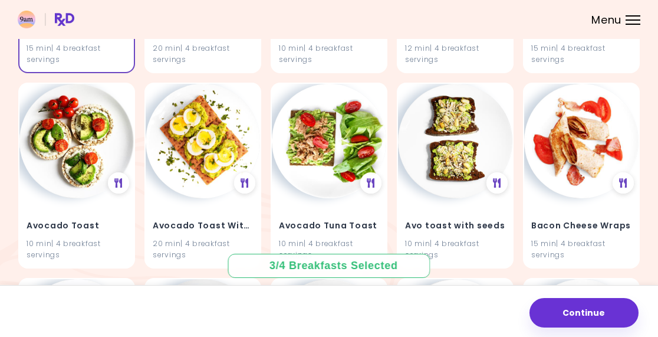
click at [594, 193] on img at bounding box center [581, 141] width 114 height 114
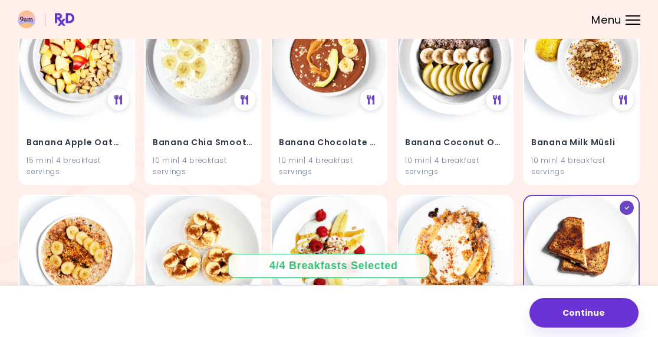
scroll to position [745, 0]
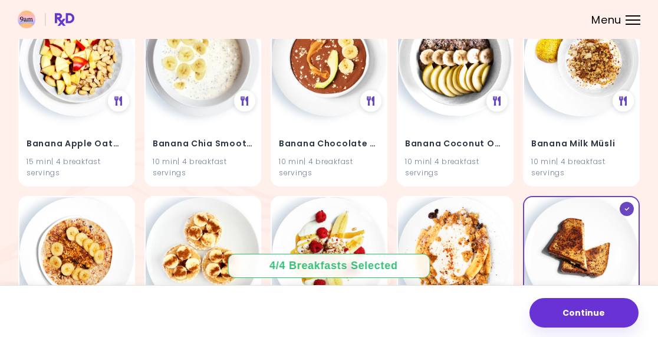
click at [74, 112] on img at bounding box center [76, 59] width 114 height 114
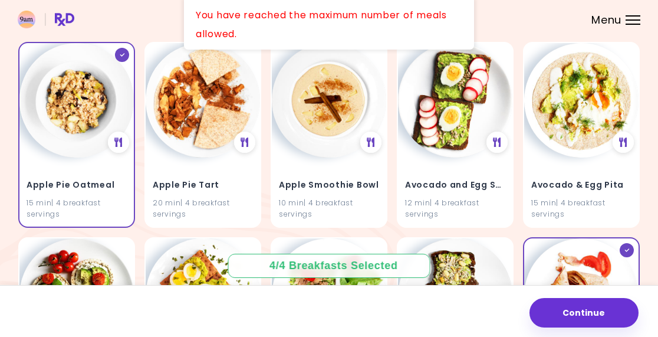
scroll to position [308, 0]
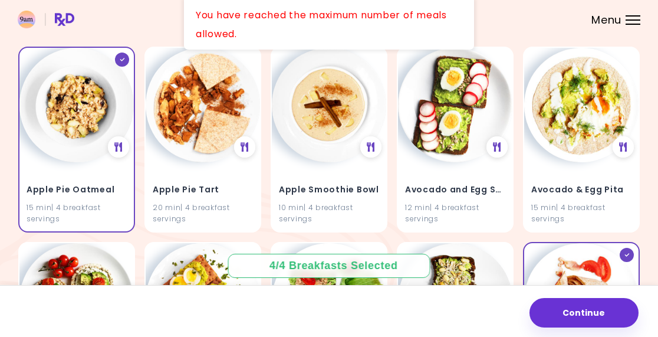
click at [108, 186] on h4 "Apple Pie Oatmeal" at bounding box center [77, 189] width 100 height 19
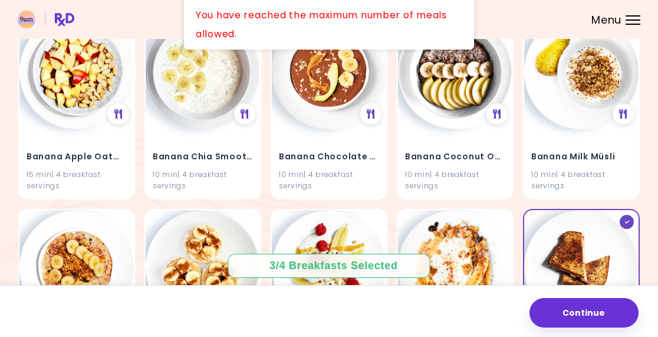
scroll to position [745, 0]
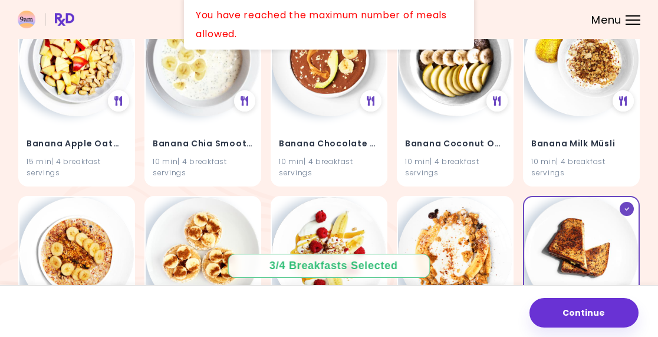
click at [105, 120] on div "Banana Apple Oatmeal 15 min | 4 breakfast servings" at bounding box center [76, 150] width 114 height 69
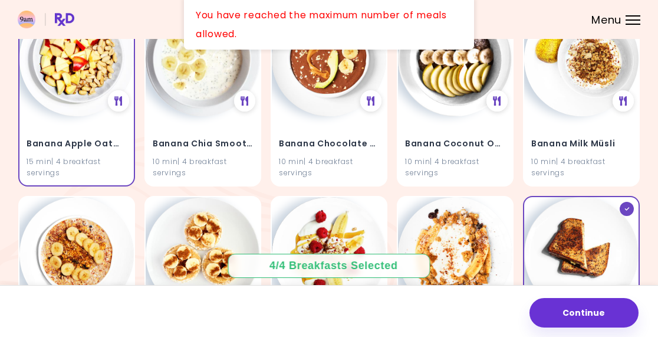
click at [606, 298] on button "Continue" at bounding box center [584, 312] width 109 height 29
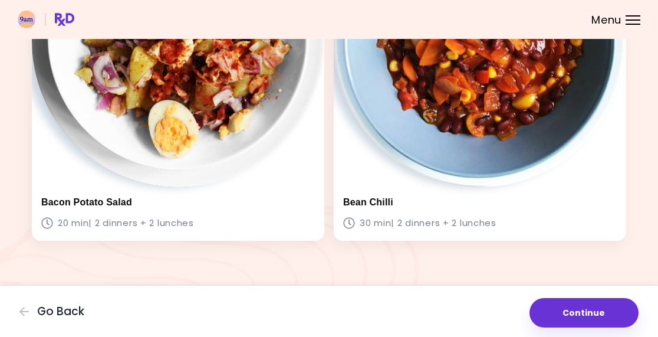
scroll to position [1274, 0]
click at [597, 298] on button "Continue" at bounding box center [584, 312] width 109 height 29
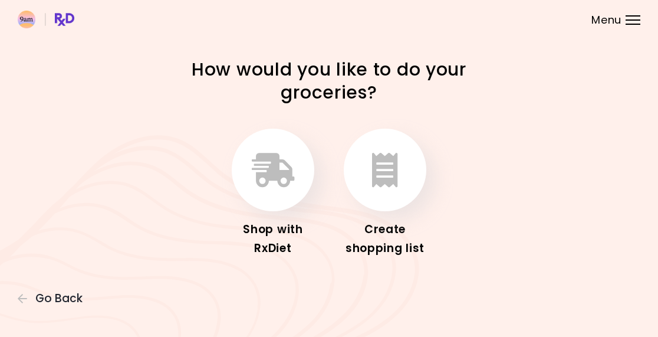
click at [273, 172] on icon "button" at bounding box center [273, 170] width 43 height 34
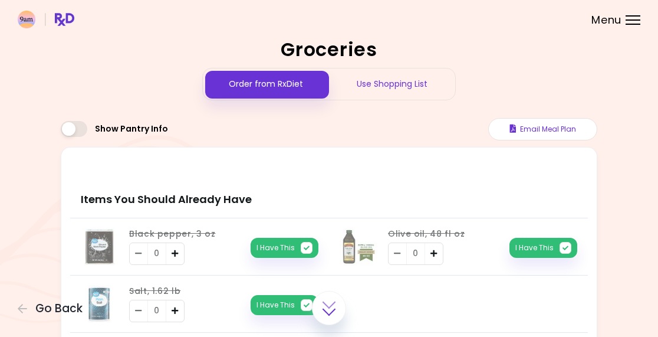
click at [29, 313] on button "Go Back" at bounding box center [53, 308] width 71 height 13
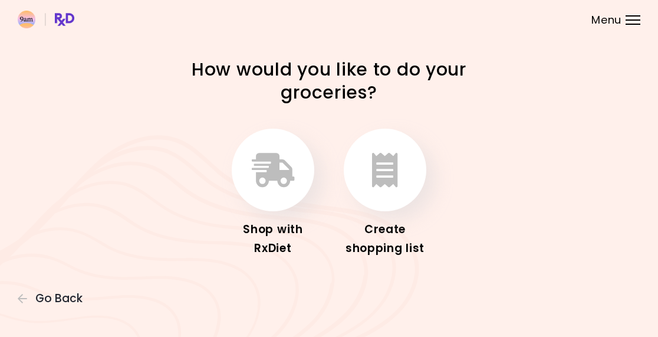
click at [395, 163] on icon "button" at bounding box center [385, 170] width 26 height 34
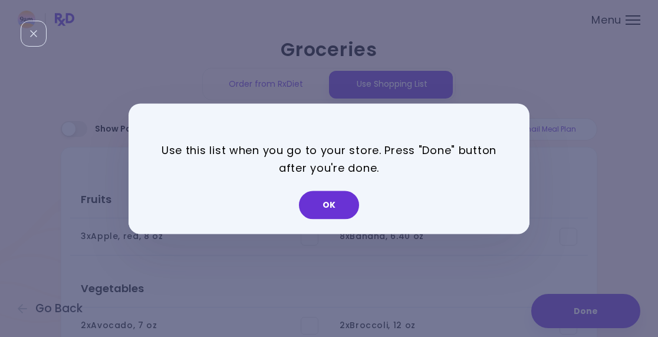
click at [334, 203] on button "OK" at bounding box center [329, 204] width 60 height 28
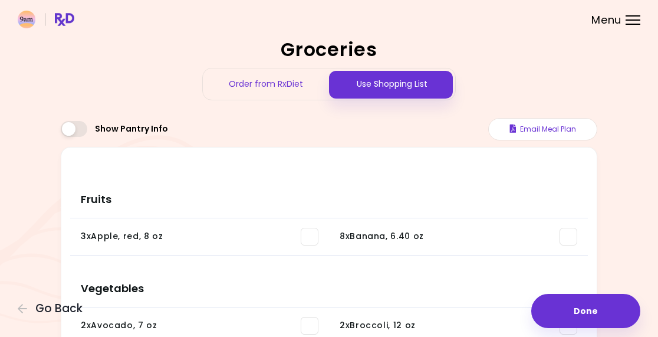
click at [81, 136] on span at bounding box center [74, 129] width 27 height 16
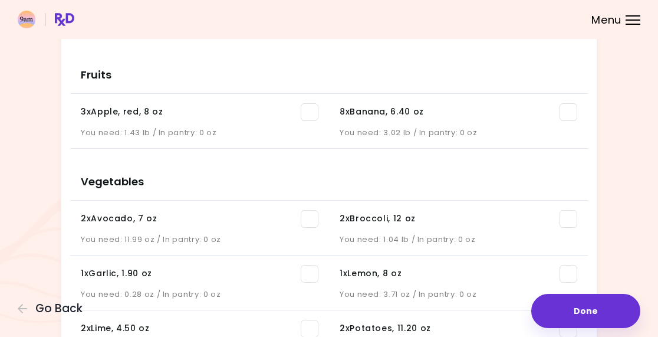
scroll to position [155, 0]
